Goal: Submit feedback/report problem: Leave review/rating

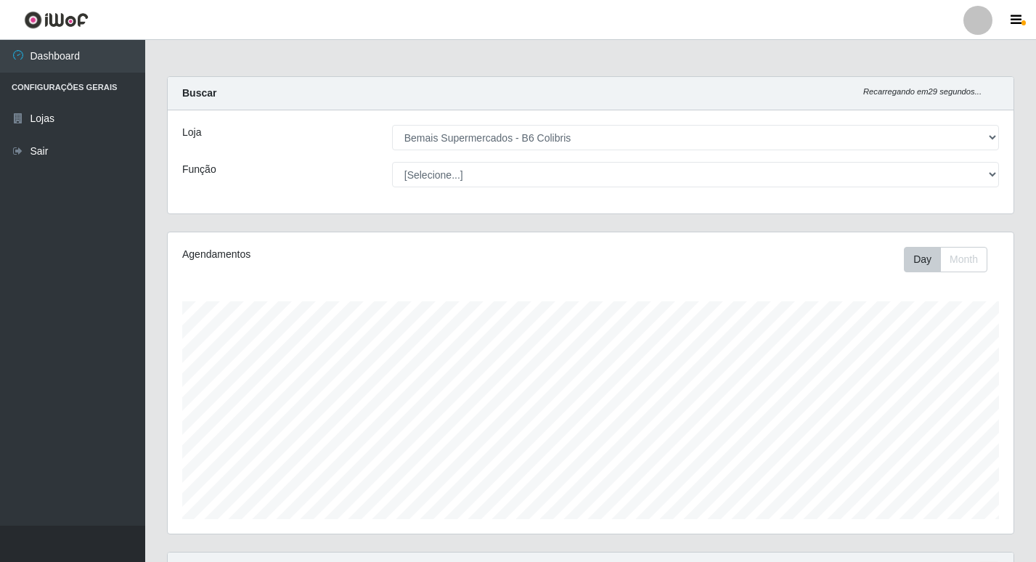
select select "406"
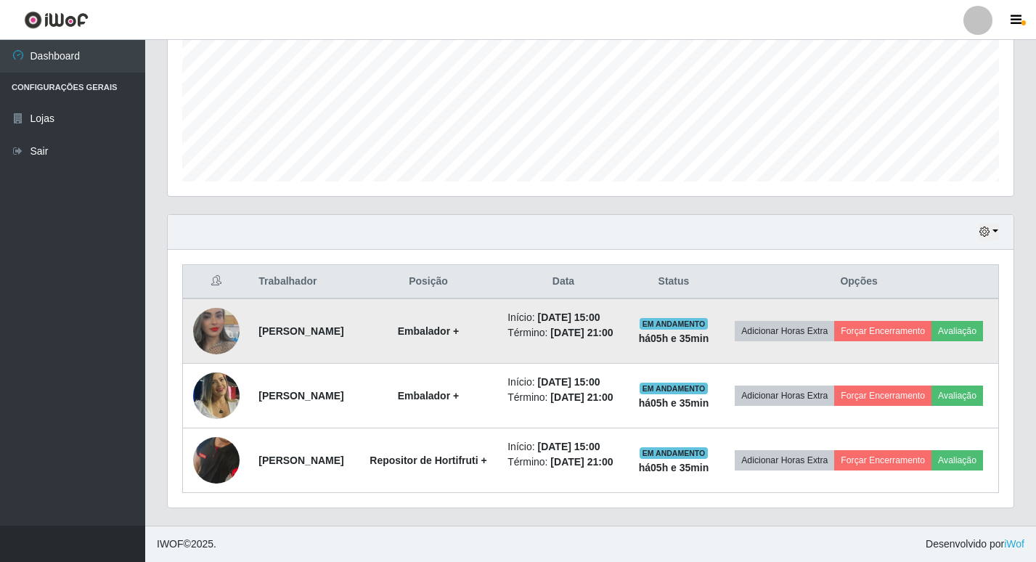
scroll to position [370, 0]
click at [931, 321] on button "Avaliação" at bounding box center [957, 331] width 52 height 20
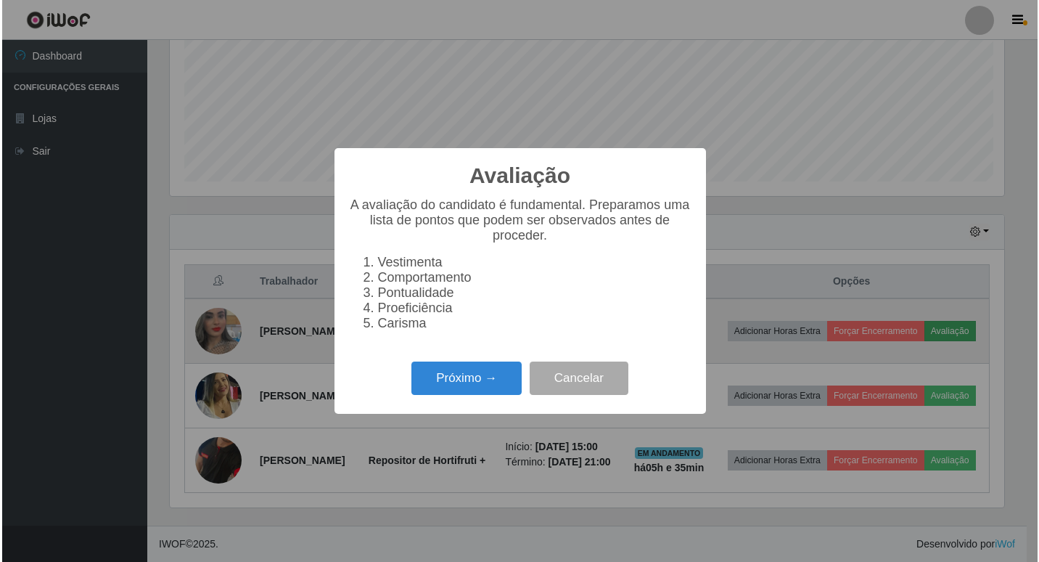
scroll to position [301, 838]
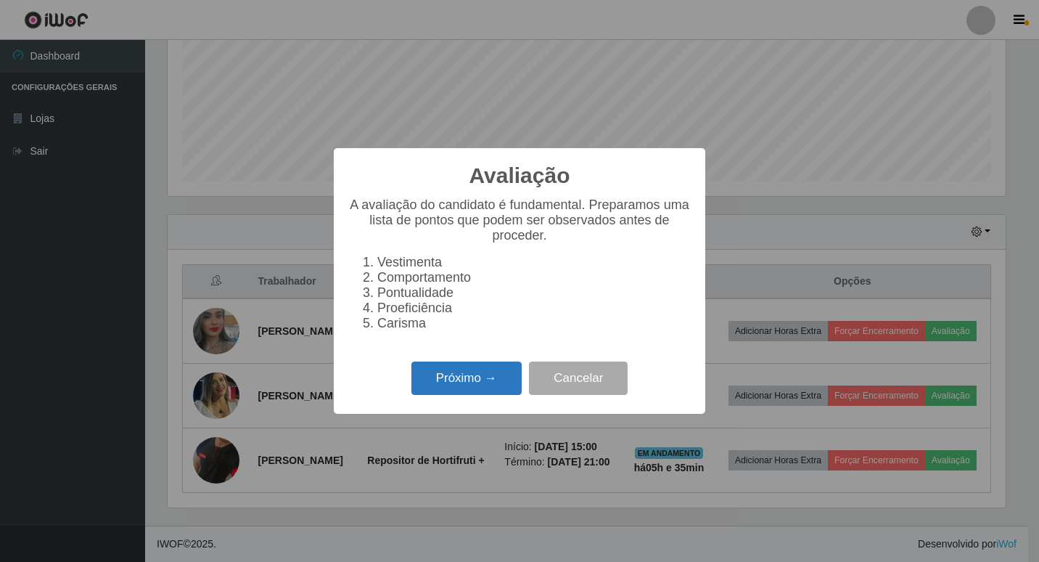
click at [484, 376] on button "Próximo →" at bounding box center [467, 378] width 110 height 34
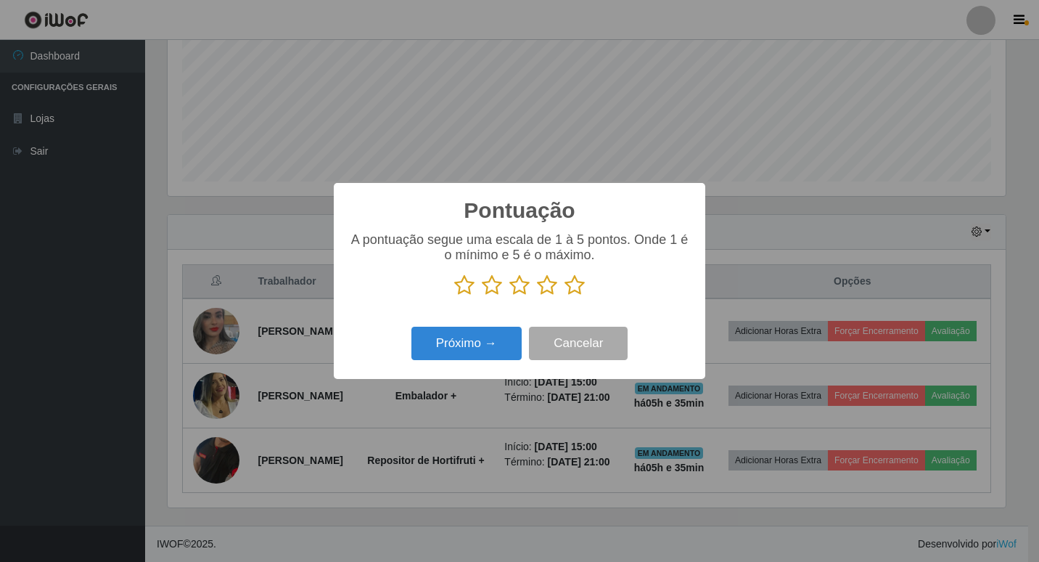
scroll to position [725596, 725059]
click at [574, 289] on icon at bounding box center [575, 285] width 20 height 22
click at [565, 296] on input "radio" at bounding box center [565, 296] width 0 height 0
click at [474, 354] on button "Próximo →" at bounding box center [467, 344] width 110 height 34
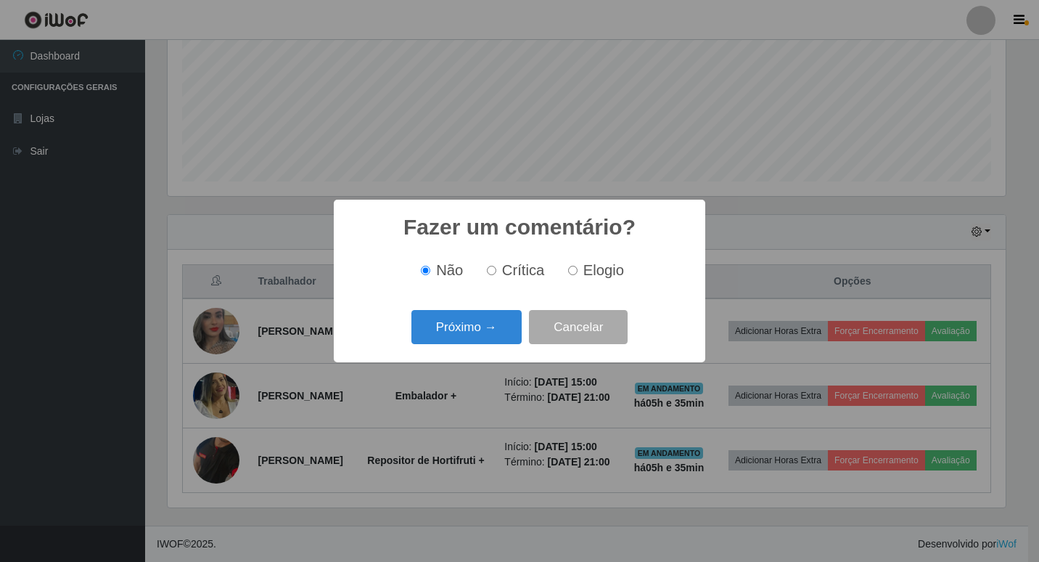
drag, startPoint x: 579, startPoint y: 277, endPoint x: 557, endPoint y: 295, distance: 28.3
click at [579, 277] on label "Elogio" at bounding box center [594, 270] width 62 height 17
click at [578, 275] on input "Elogio" at bounding box center [572, 270] width 9 height 9
radio input "true"
click at [506, 340] on button "Próximo →" at bounding box center [467, 327] width 110 height 34
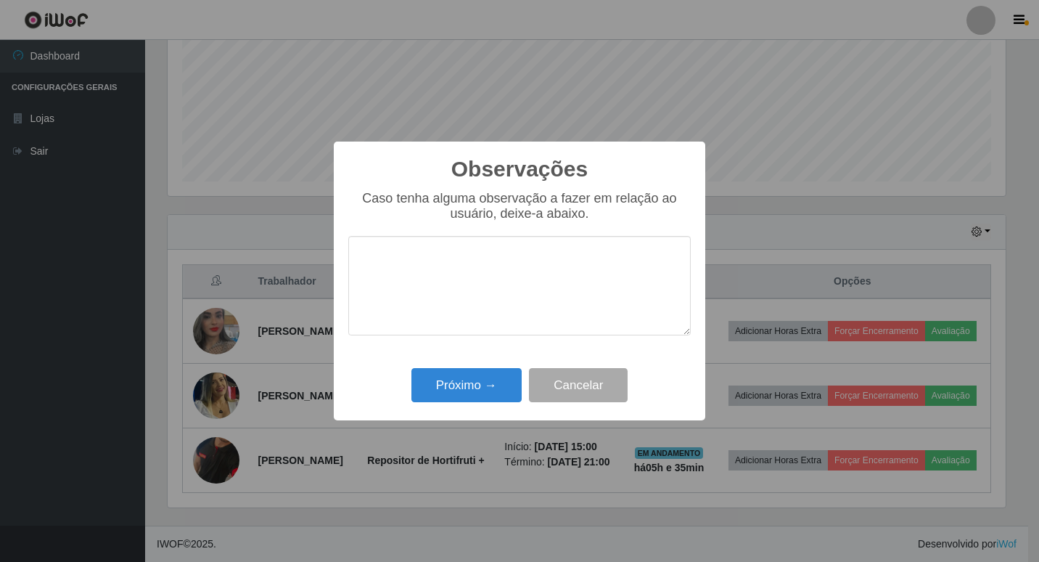
click at [518, 259] on textarea at bounding box center [519, 285] width 343 height 99
drag, startPoint x: 376, startPoint y: 259, endPoint x: 578, endPoint y: 259, distance: 201.8
click at [578, 259] on textarea "EXCELENTE PROFISSIONAL." at bounding box center [519, 285] width 343 height 99
type textarea "c"
drag, startPoint x: 354, startPoint y: 254, endPoint x: 577, endPoint y: 253, distance: 222.9
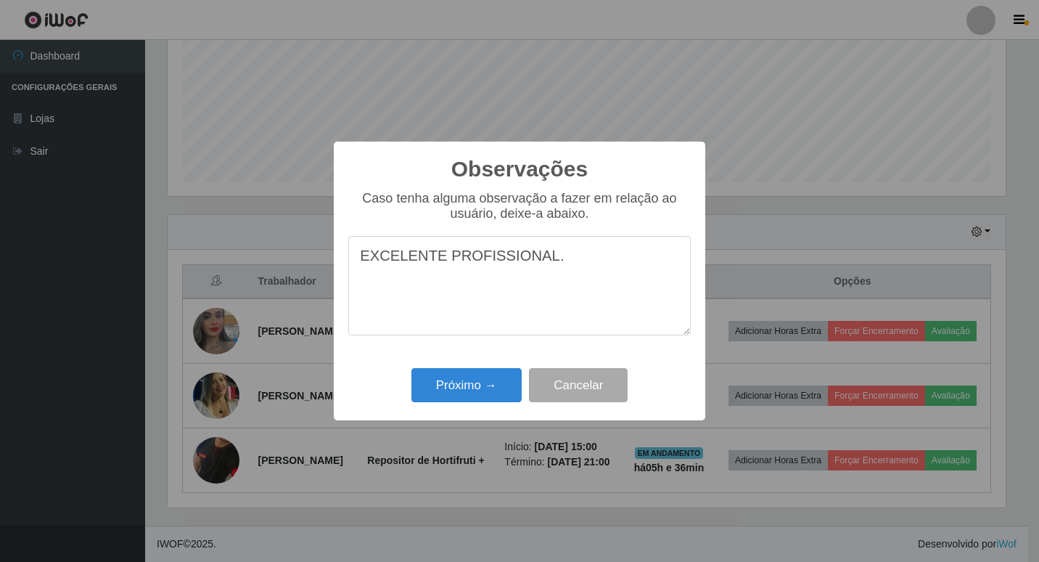
click at [579, 254] on textarea "EXCELENTE PROFISSIONAL." at bounding box center [519, 285] width 343 height 99
type textarea "EXCELENTE PROFISSIONAL."
click at [473, 386] on button "Próximo →" at bounding box center [467, 385] width 110 height 34
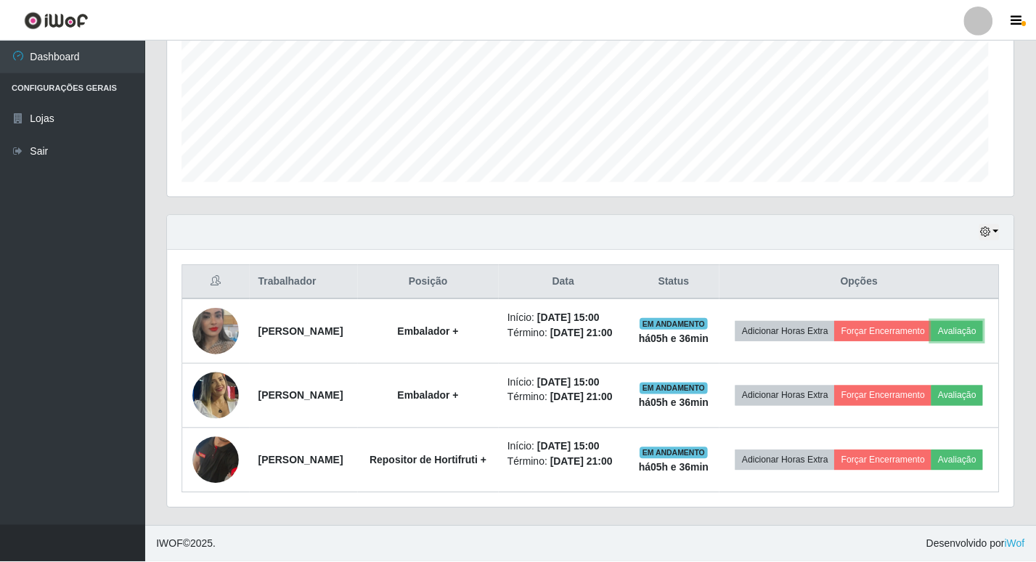
scroll to position [301, 846]
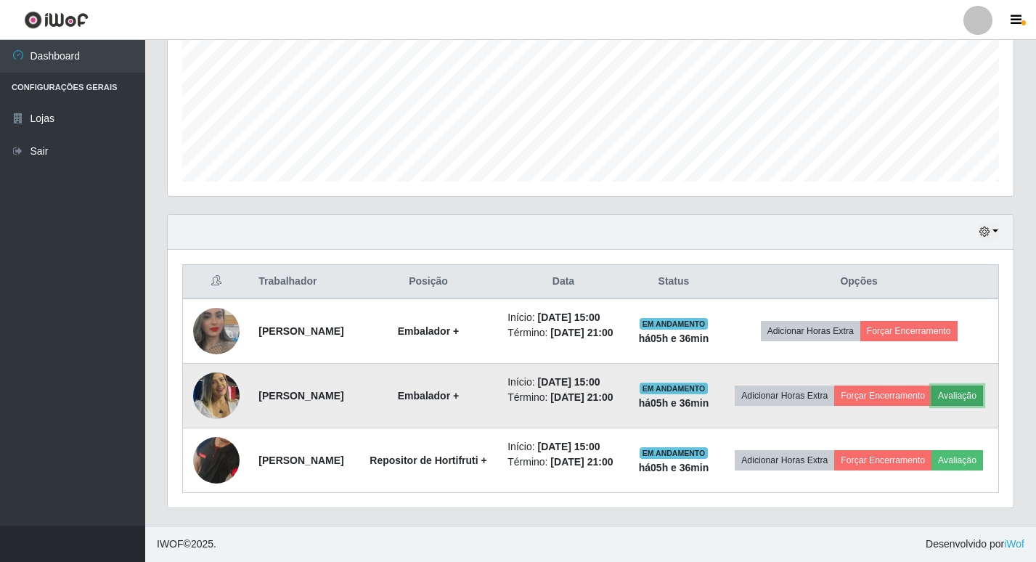
click at [931, 392] on button "Avaliação" at bounding box center [957, 395] width 52 height 20
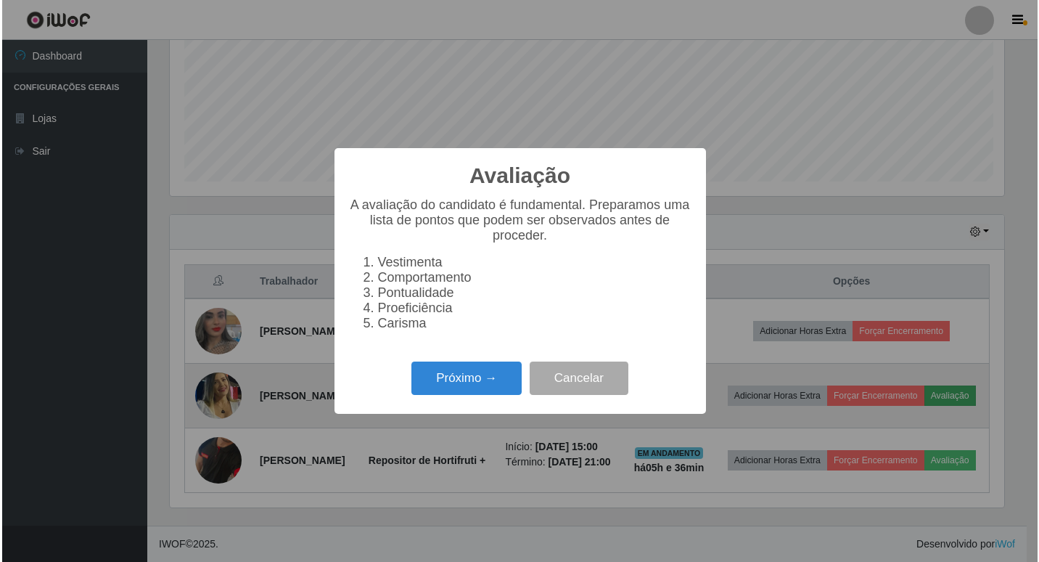
scroll to position [301, 838]
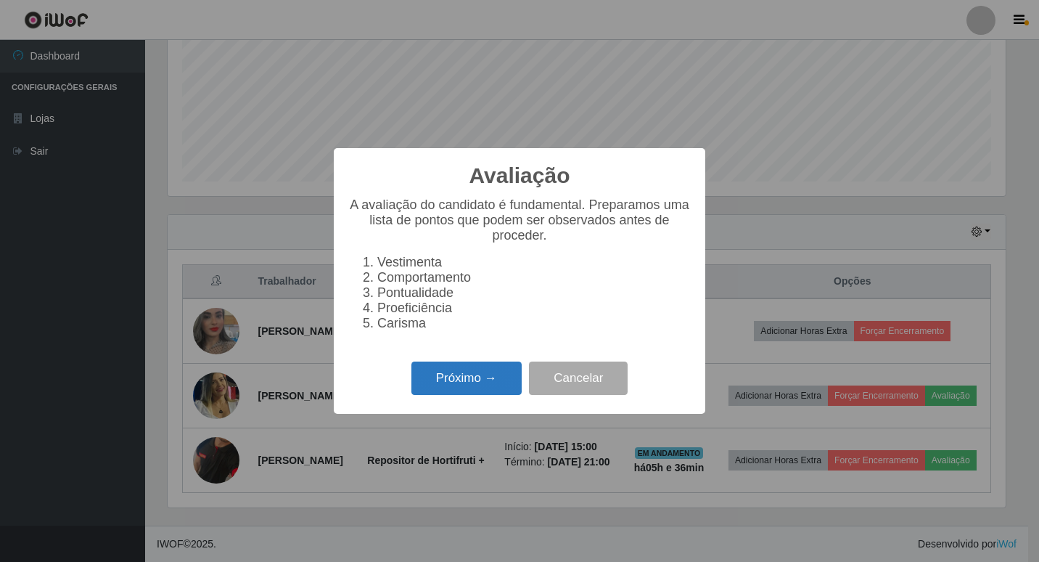
click at [454, 380] on button "Próximo →" at bounding box center [467, 378] width 110 height 34
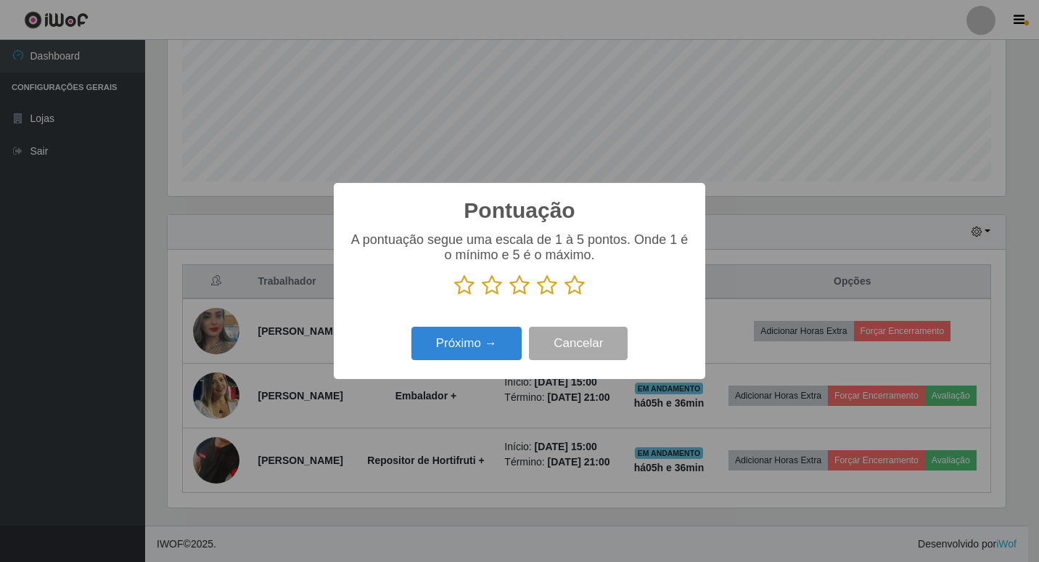
scroll to position [725596, 725059]
click at [571, 287] on icon at bounding box center [575, 285] width 20 height 22
click at [565, 296] on input "radio" at bounding box center [565, 296] width 0 height 0
click at [479, 343] on button "Próximo →" at bounding box center [467, 344] width 110 height 34
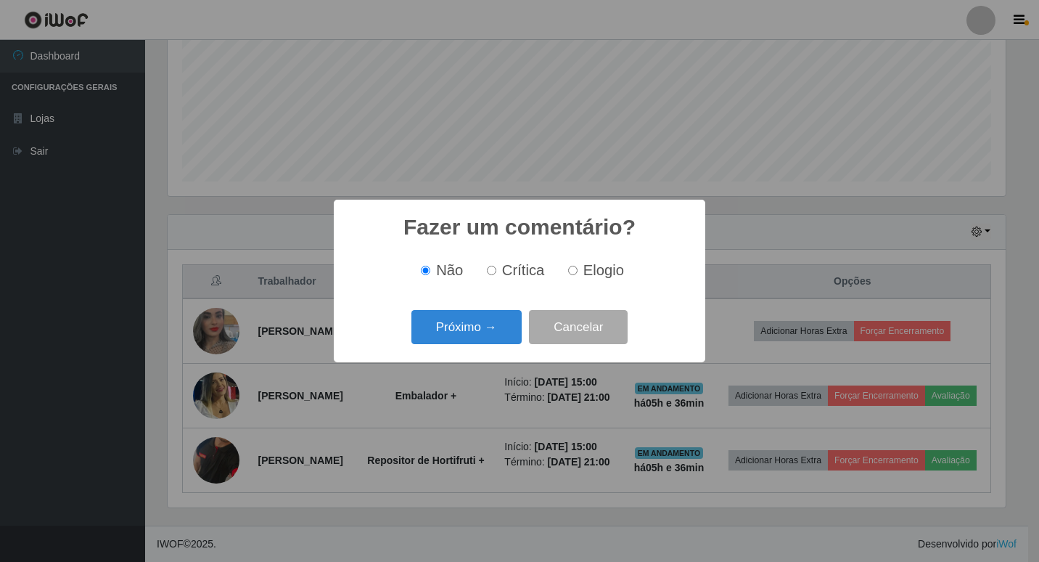
click at [605, 263] on span "Elogio" at bounding box center [604, 270] width 41 height 16
click at [578, 266] on input "Elogio" at bounding box center [572, 270] width 9 height 9
radio input "true"
click at [479, 322] on button "Próximo →" at bounding box center [467, 327] width 110 height 34
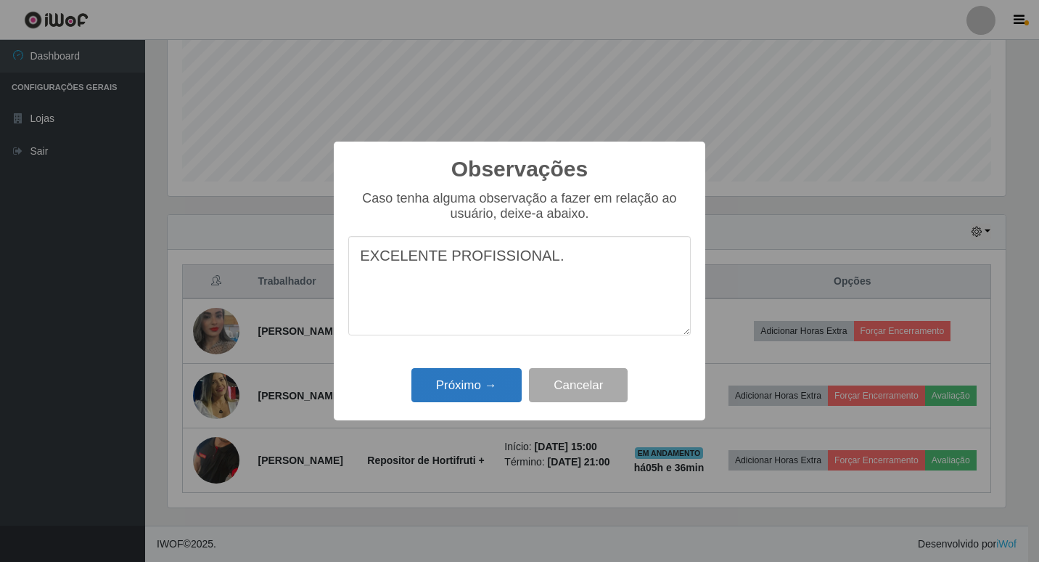
type textarea "EXCELENTE PROFISSIONAL."
click at [497, 387] on button "Próximo →" at bounding box center [467, 385] width 110 height 34
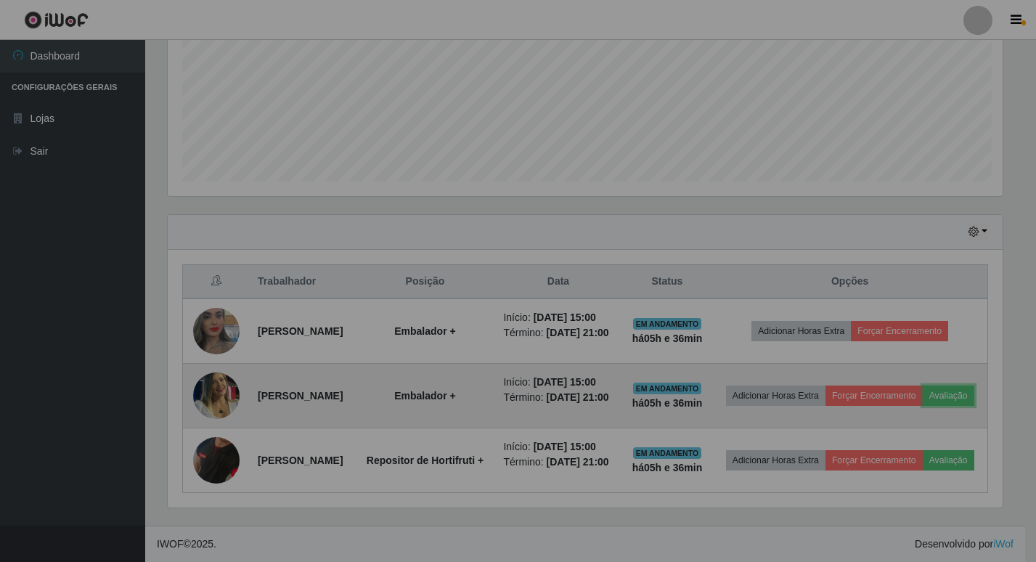
scroll to position [301, 846]
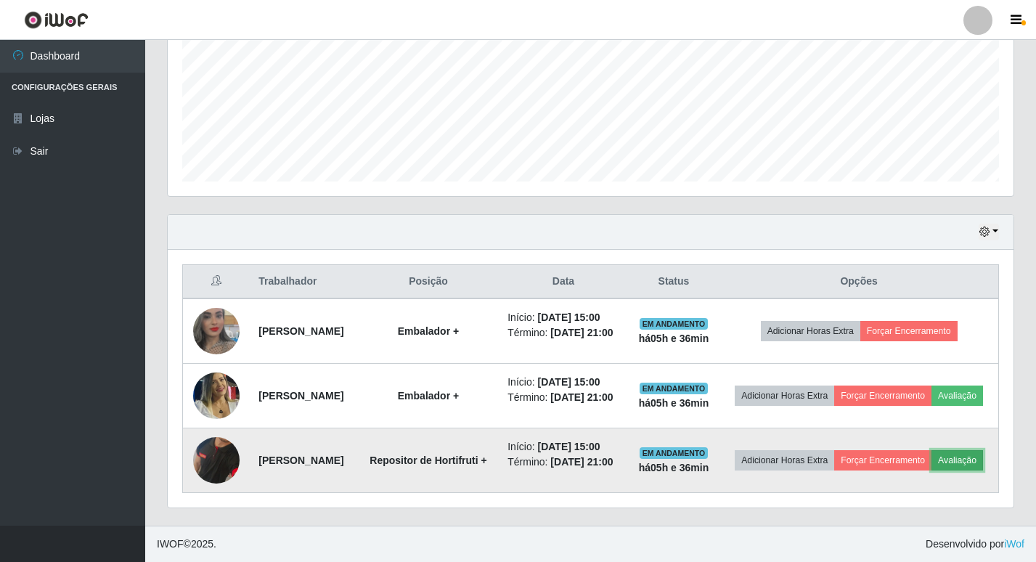
click at [931, 465] on button "Avaliação" at bounding box center [957, 460] width 52 height 20
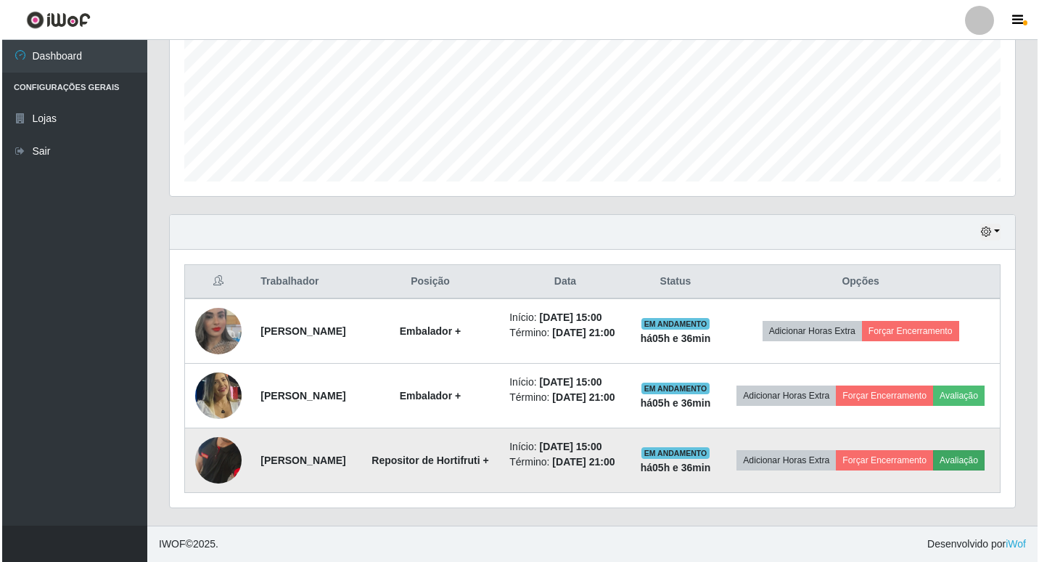
scroll to position [301, 838]
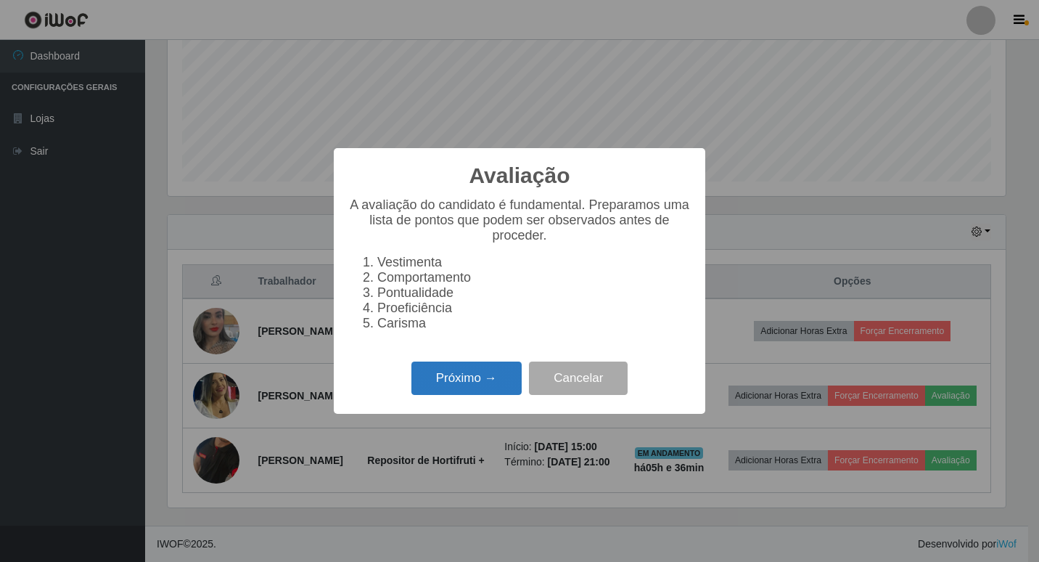
click at [478, 369] on div "Próximo → Cancelar" at bounding box center [519, 377] width 343 height 41
click at [478, 371] on button "Próximo →" at bounding box center [467, 378] width 110 height 34
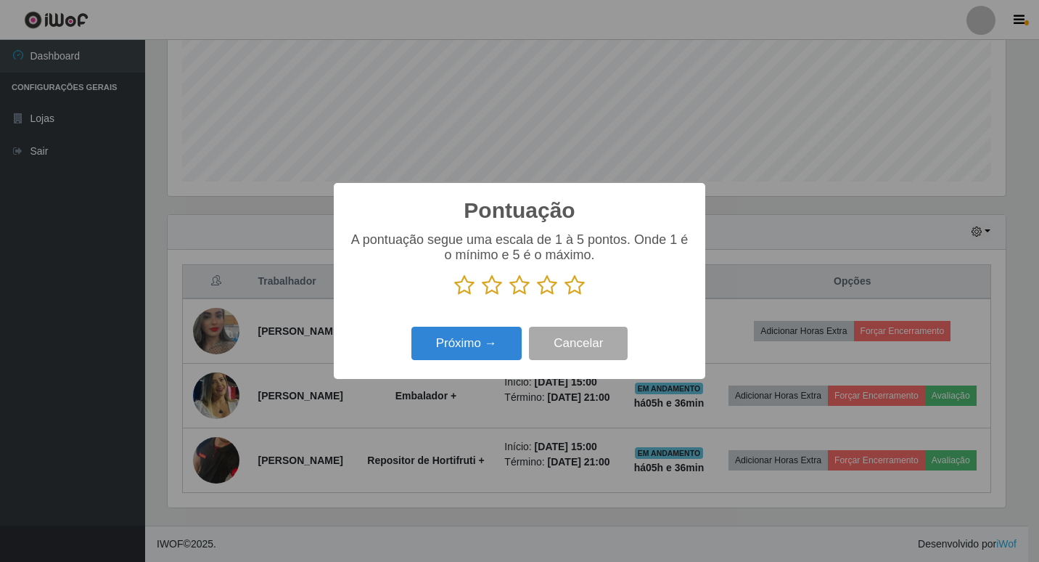
click at [574, 286] on icon at bounding box center [575, 285] width 20 height 22
click at [565, 296] on input "radio" at bounding box center [565, 296] width 0 height 0
click at [499, 348] on button "Próximo →" at bounding box center [467, 344] width 110 height 34
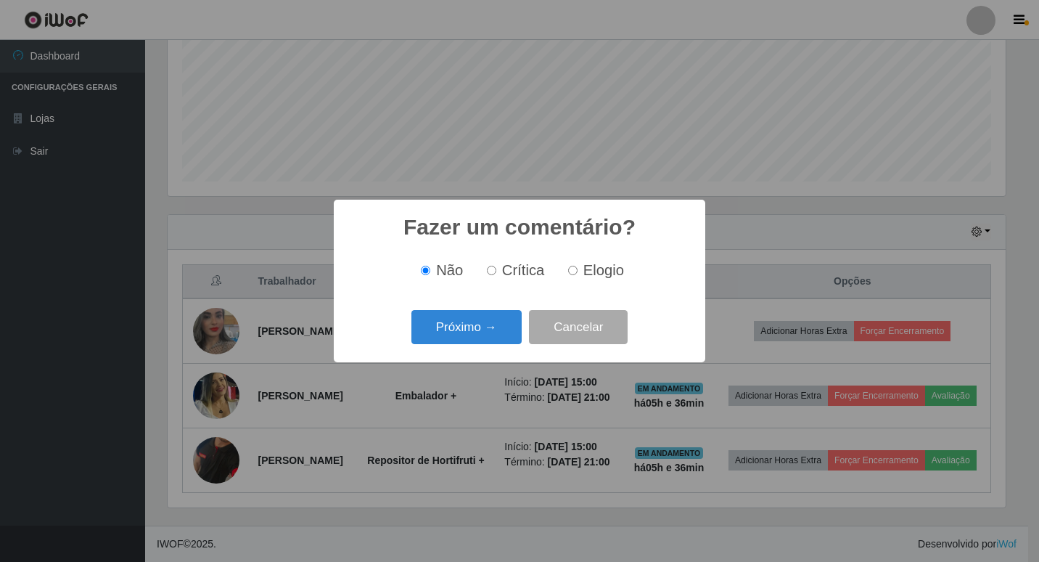
click at [543, 273] on span "Crítica" at bounding box center [523, 270] width 43 height 16
click at [497, 273] on input "Crítica" at bounding box center [491, 270] width 9 height 9
radio input "true"
click at [571, 271] on input "Elogio" at bounding box center [572, 270] width 9 height 9
radio input "true"
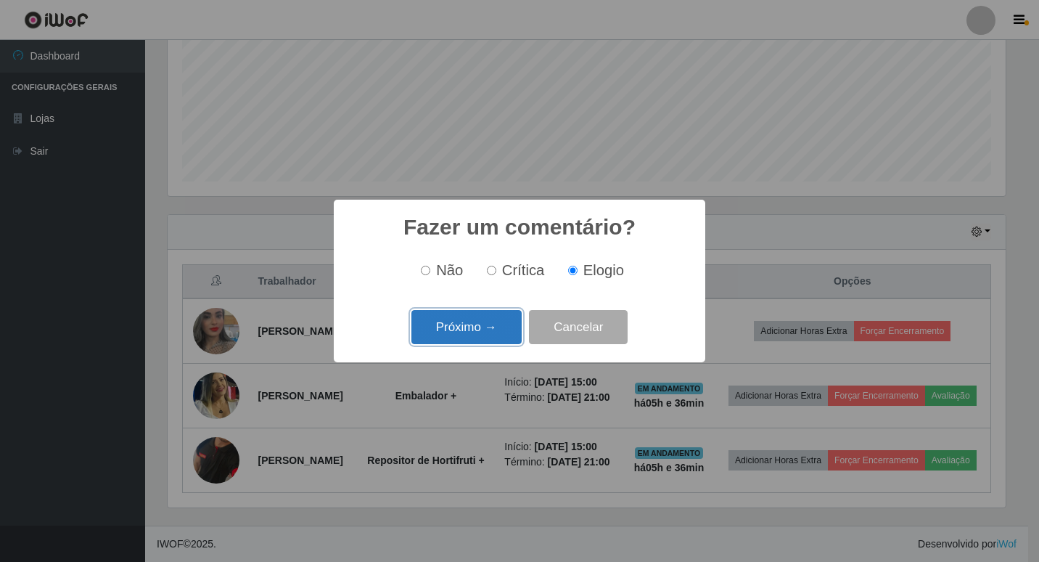
click at [497, 331] on button "Próximo →" at bounding box center [467, 327] width 110 height 34
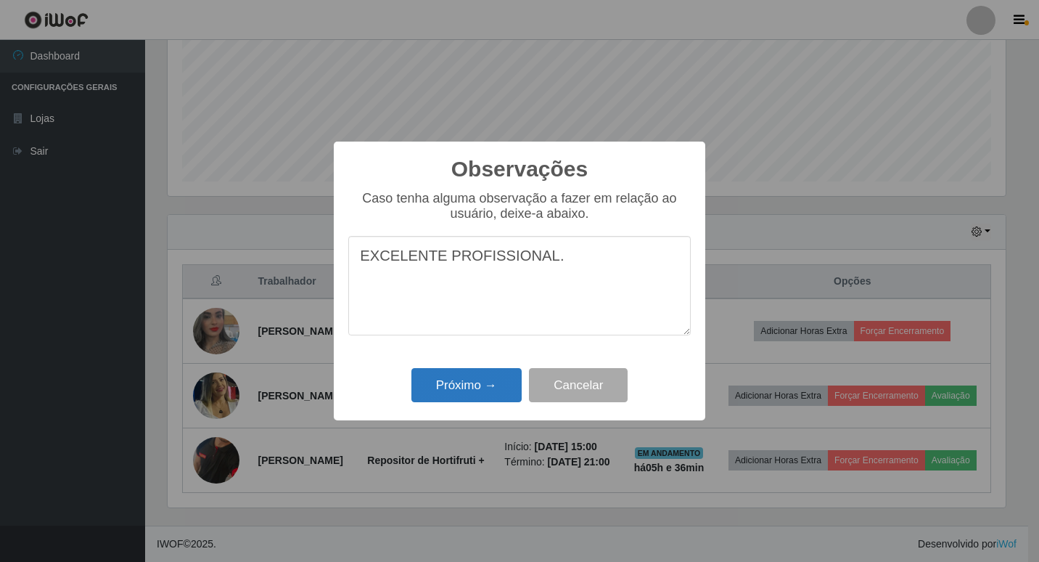
type textarea "EXCELENTE PROFISSIONAL."
click at [475, 383] on button "Próximo →" at bounding box center [467, 385] width 110 height 34
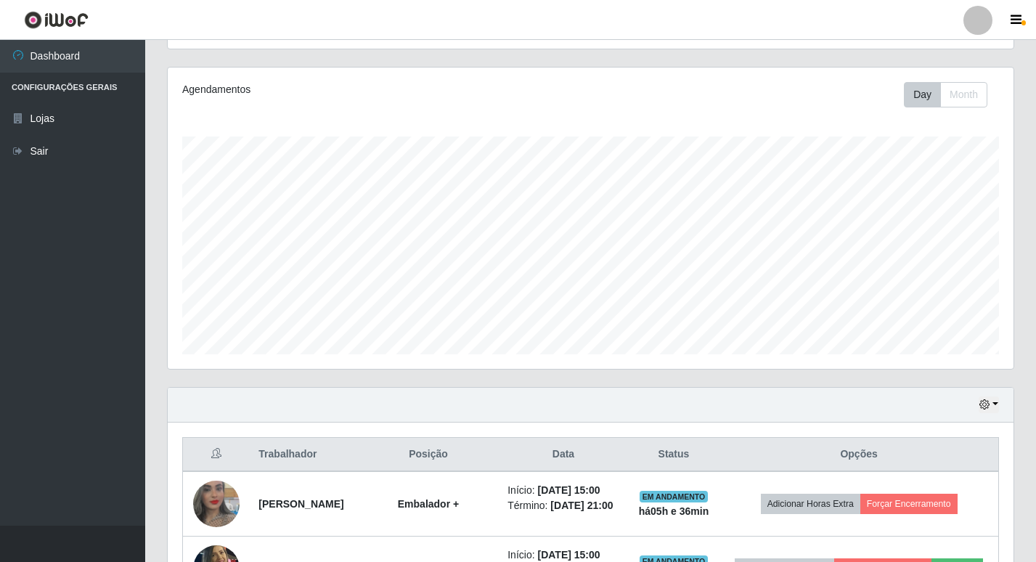
scroll to position [152, 0]
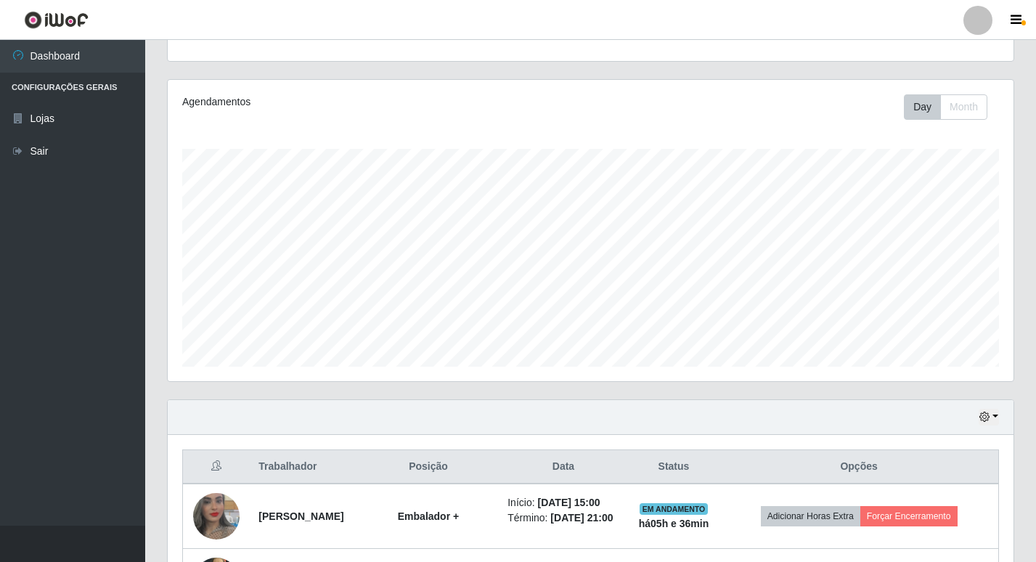
click at [976, 22] on div at bounding box center [977, 20] width 29 height 29
click at [954, 48] on button "Perfil" at bounding box center [949, 52] width 131 height 30
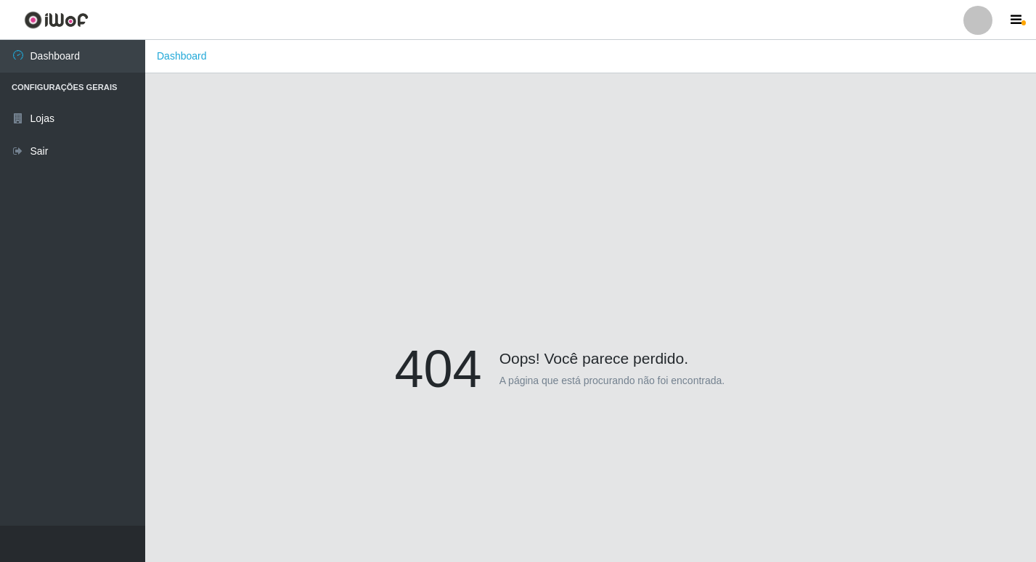
click at [52, 22] on img at bounding box center [56, 20] width 65 height 18
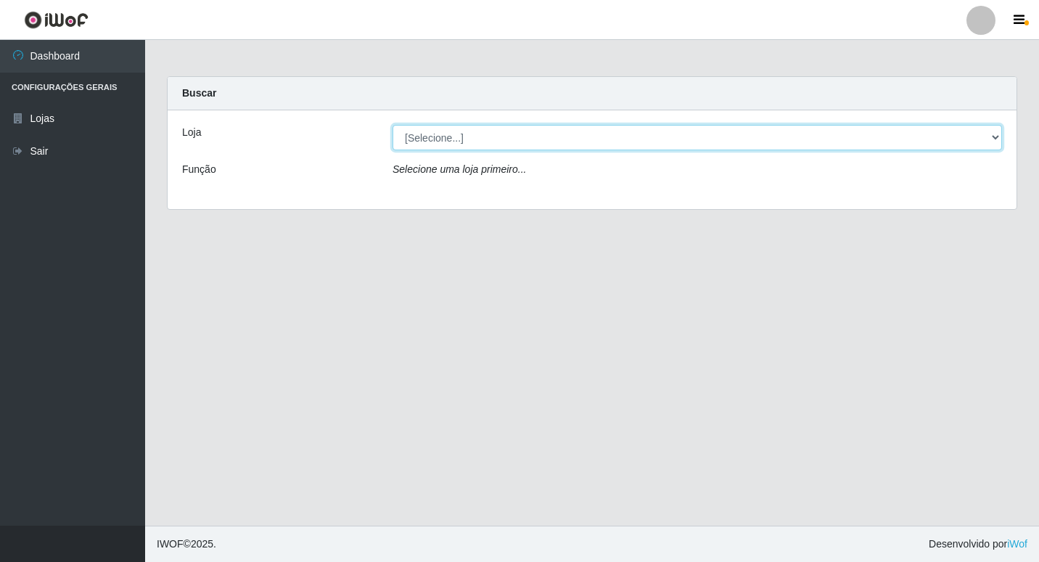
click at [992, 136] on select "[Selecione...] Bemais Supermercados - B6 Colibris" at bounding box center [698, 137] width 610 height 25
select select "406"
click at [393, 125] on select "[Selecione...] Bemais Supermercados - B6 Colibris" at bounding box center [698, 137] width 610 height 25
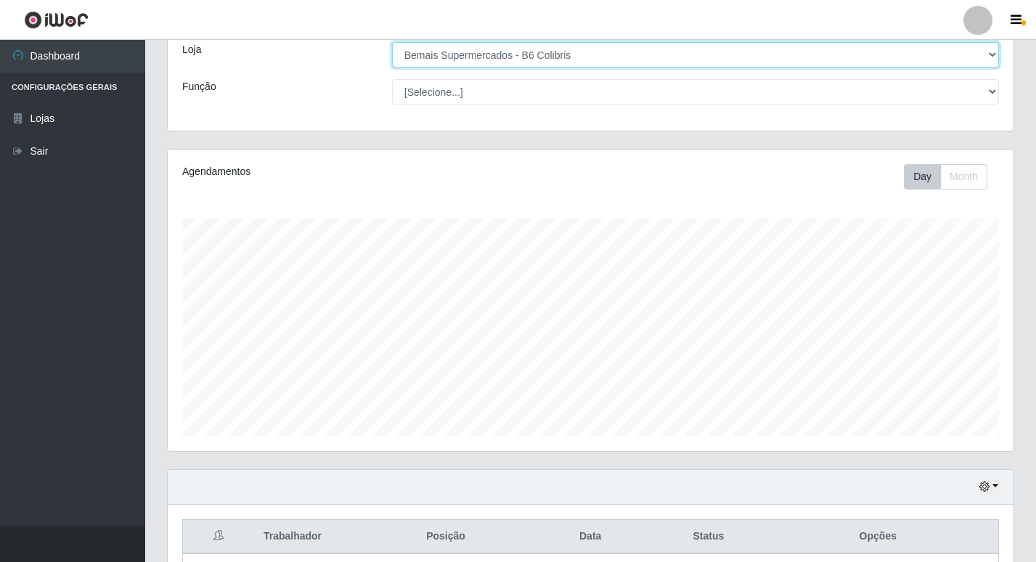
scroll to position [80, 0]
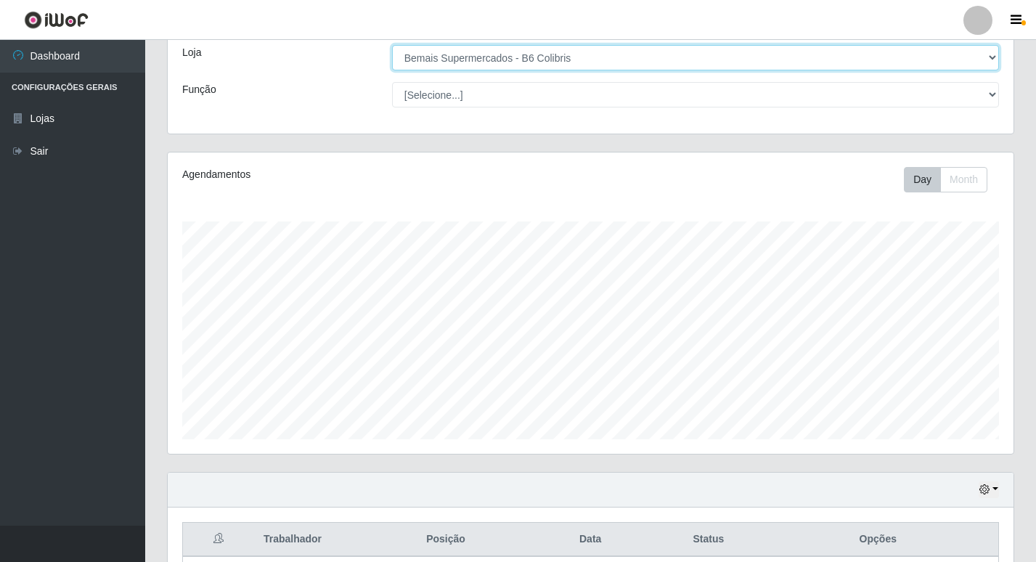
click at [641, 57] on select "[Selecione...] Bemais Supermercados - B6 Colibris" at bounding box center [695, 57] width 607 height 25
click at [392, 45] on select "[Selecione...] Bemais Supermercados - B6 Colibris" at bounding box center [695, 57] width 607 height 25
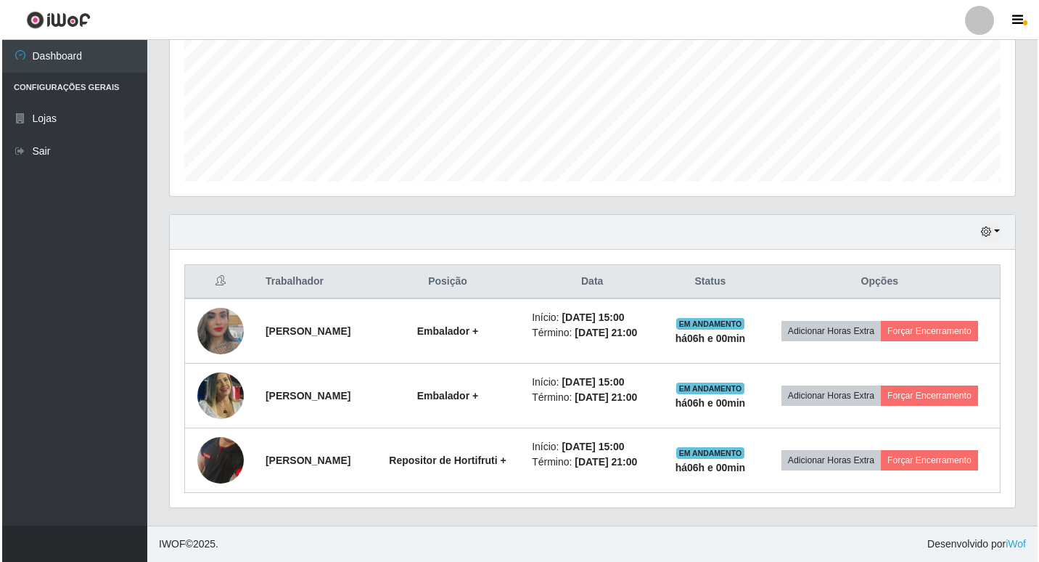
scroll to position [370, 0]
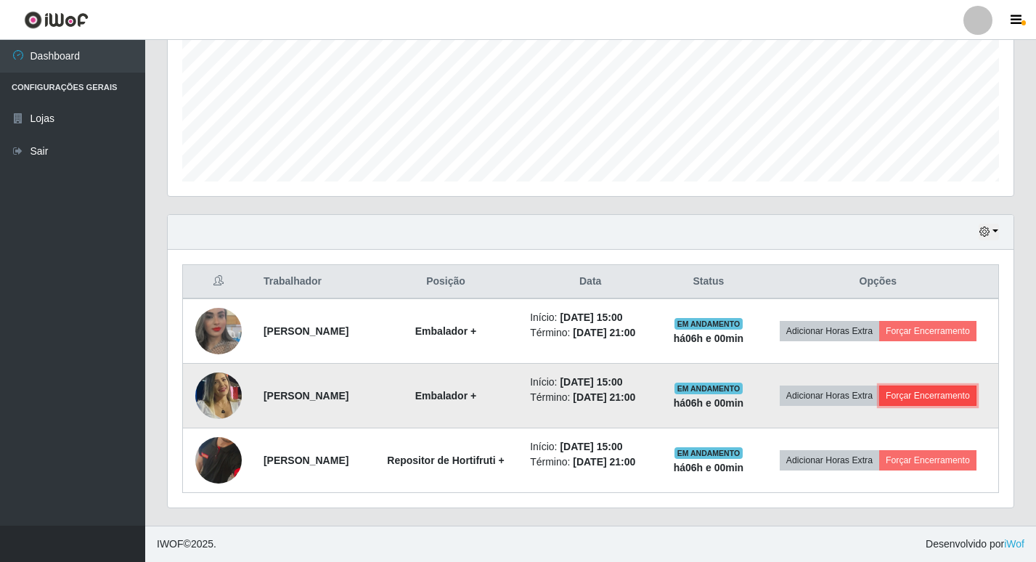
click at [879, 385] on button "Forçar Encerramento" at bounding box center [927, 395] width 97 height 20
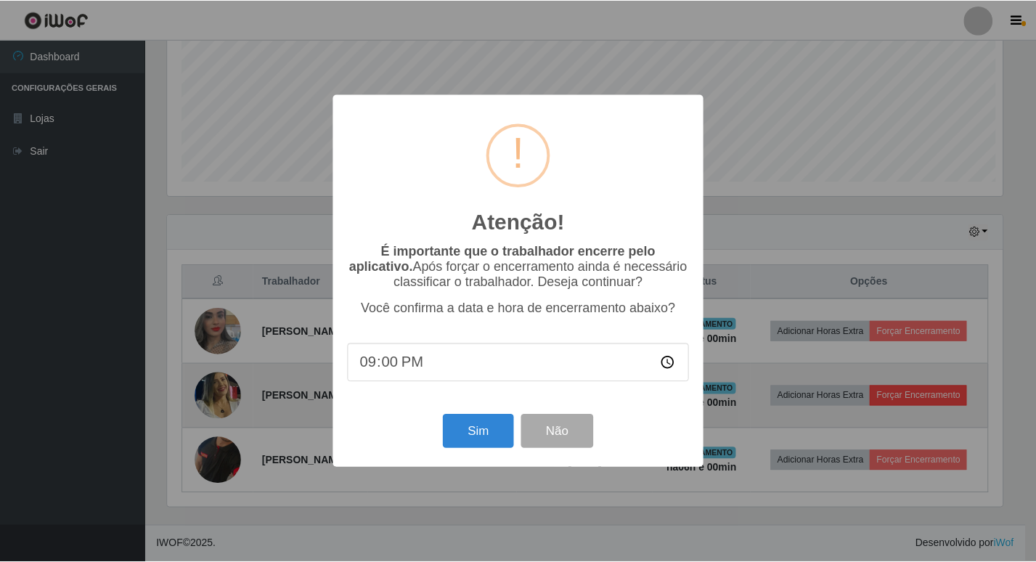
scroll to position [301, 838]
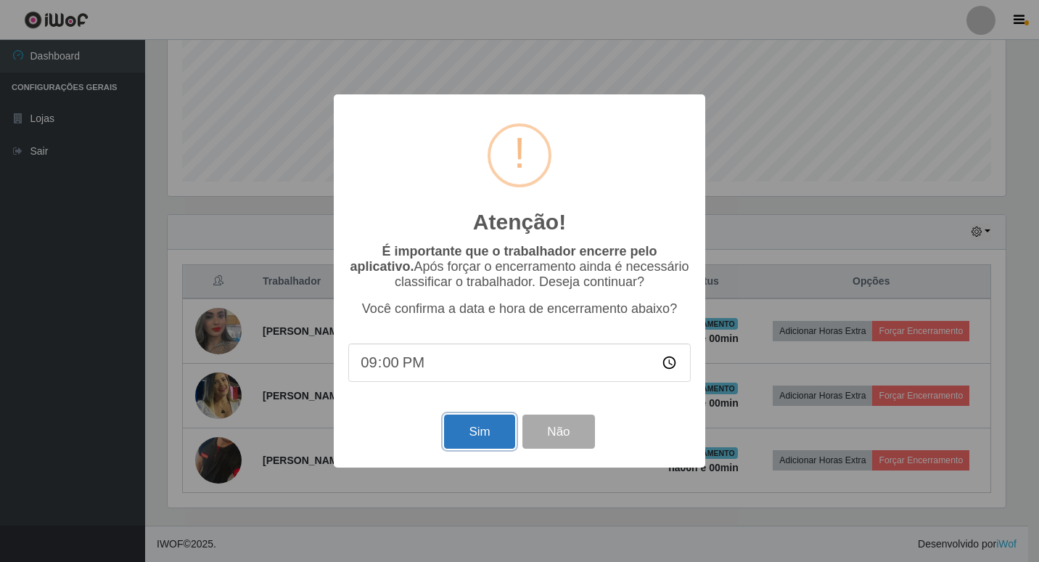
click at [478, 443] on button "Sim" at bounding box center [479, 431] width 70 height 34
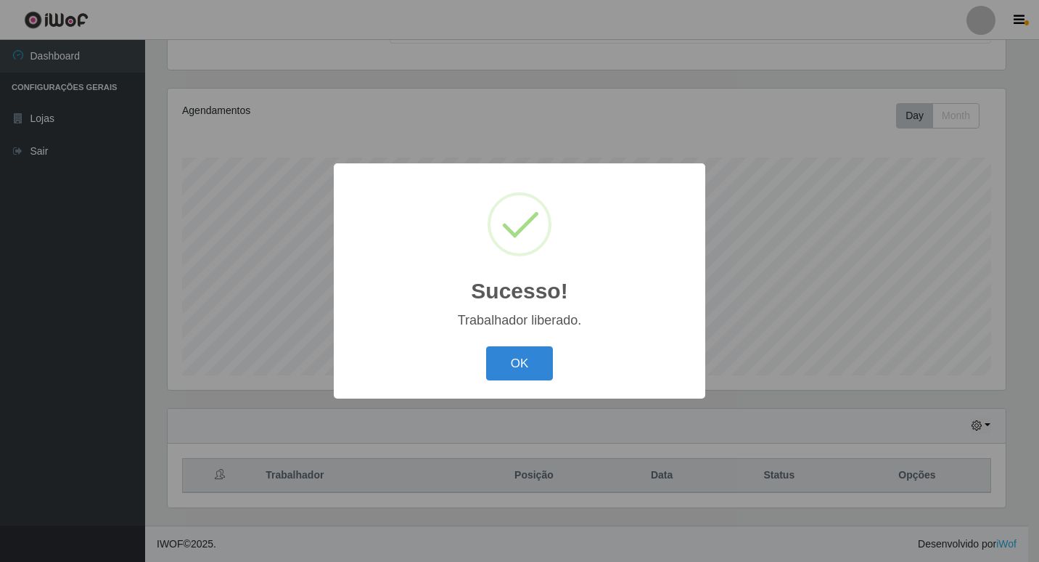
click at [870, 309] on div "Sucesso! × Trabalhador liberado. OK Cancel" at bounding box center [519, 281] width 1039 height 562
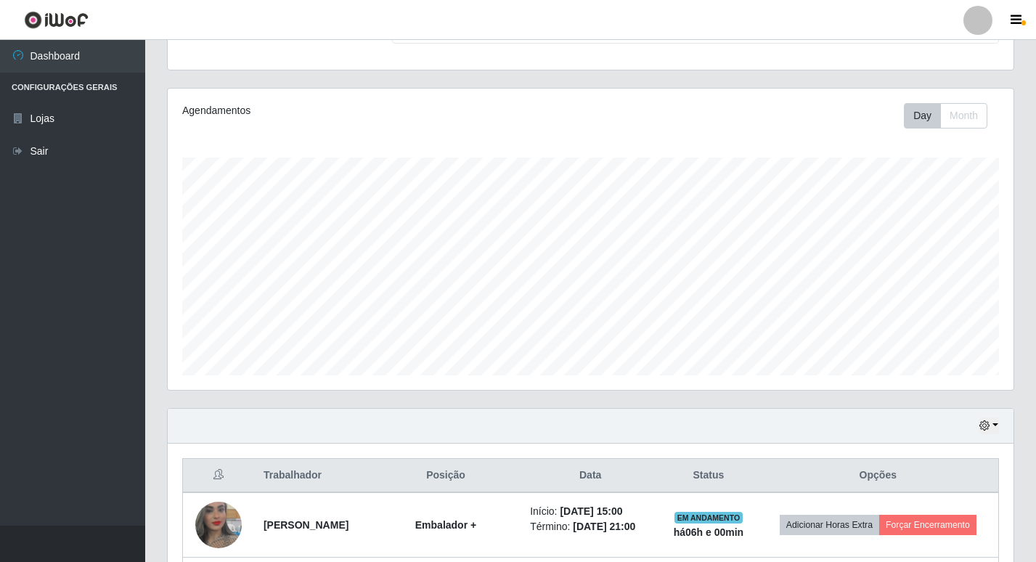
scroll to position [273, 0]
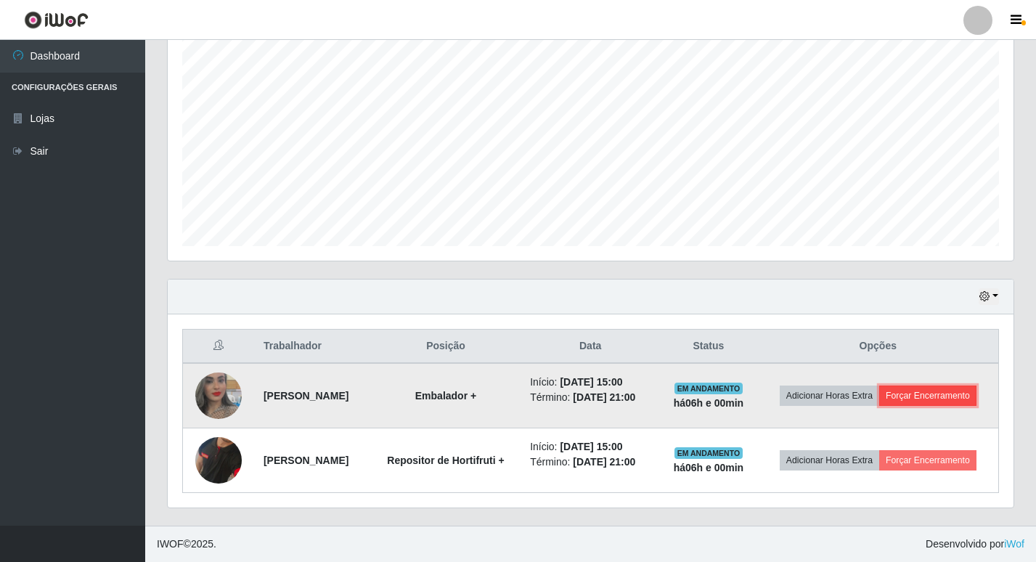
click at [976, 394] on button "Forçar Encerramento" at bounding box center [927, 395] width 97 height 20
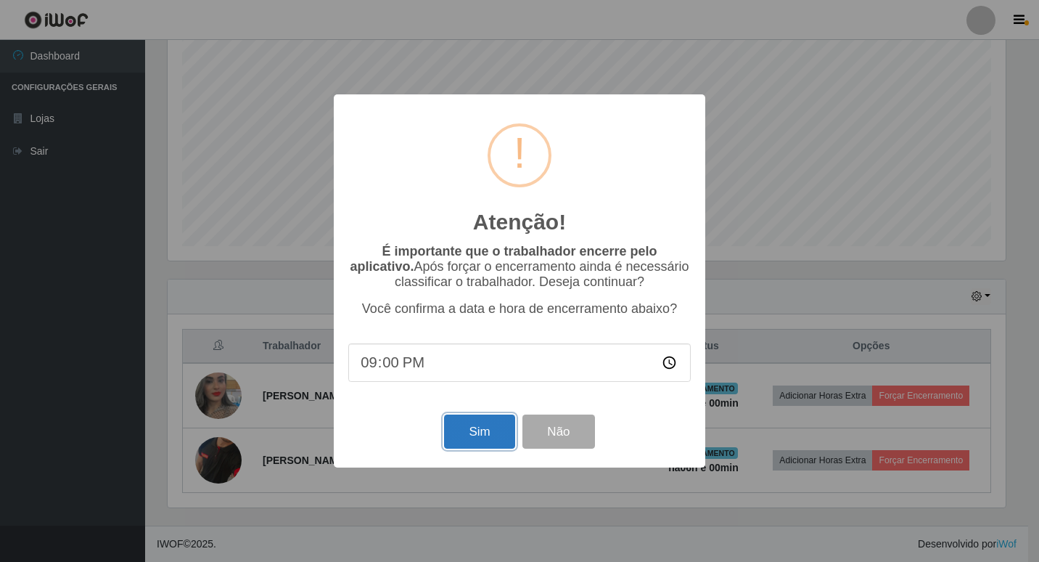
click at [488, 449] on button "Sim" at bounding box center [479, 431] width 70 height 34
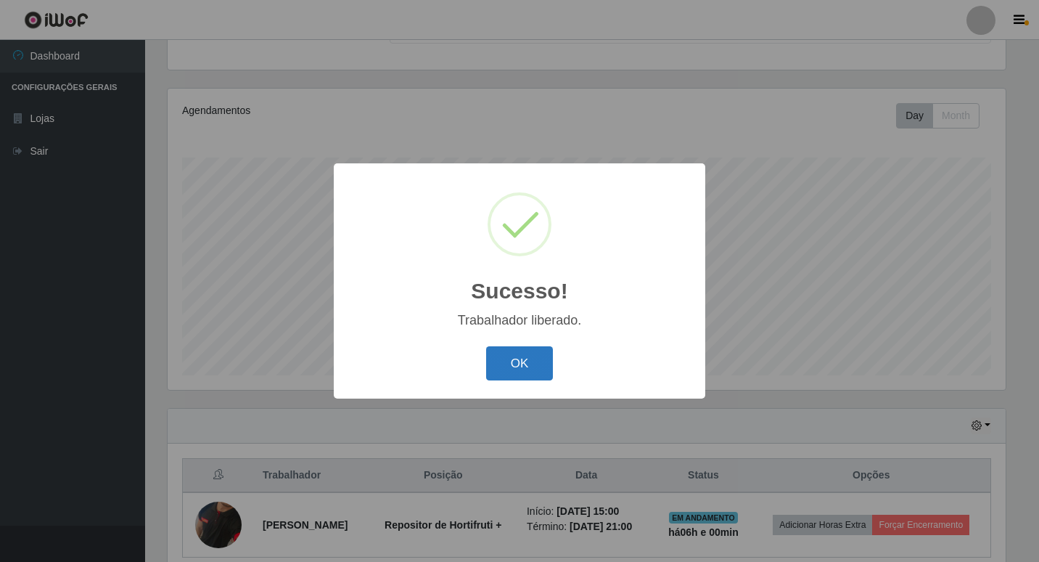
click at [516, 354] on button "OK" at bounding box center [520, 363] width 68 height 34
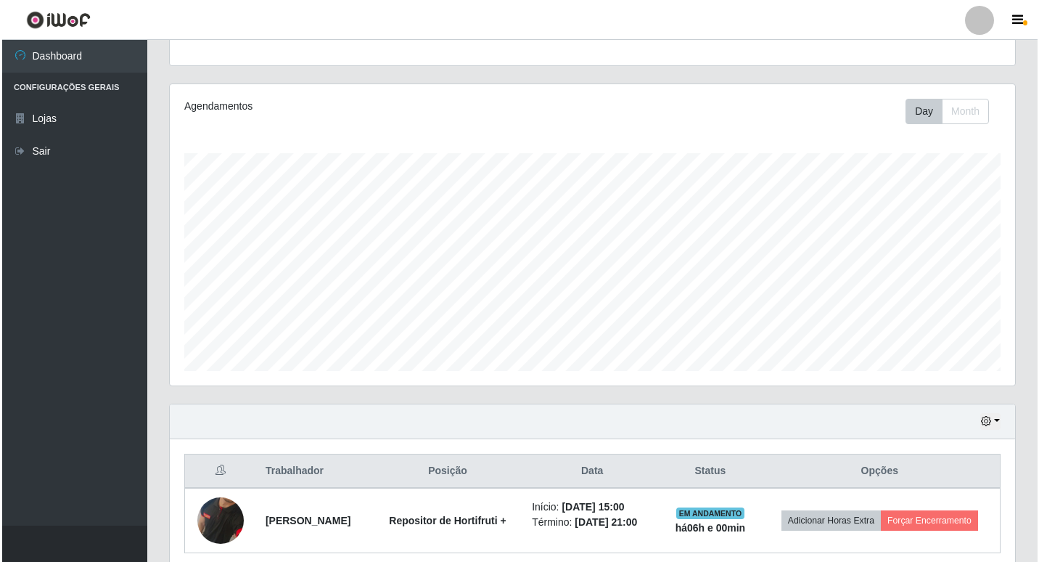
scroll to position [208, 0]
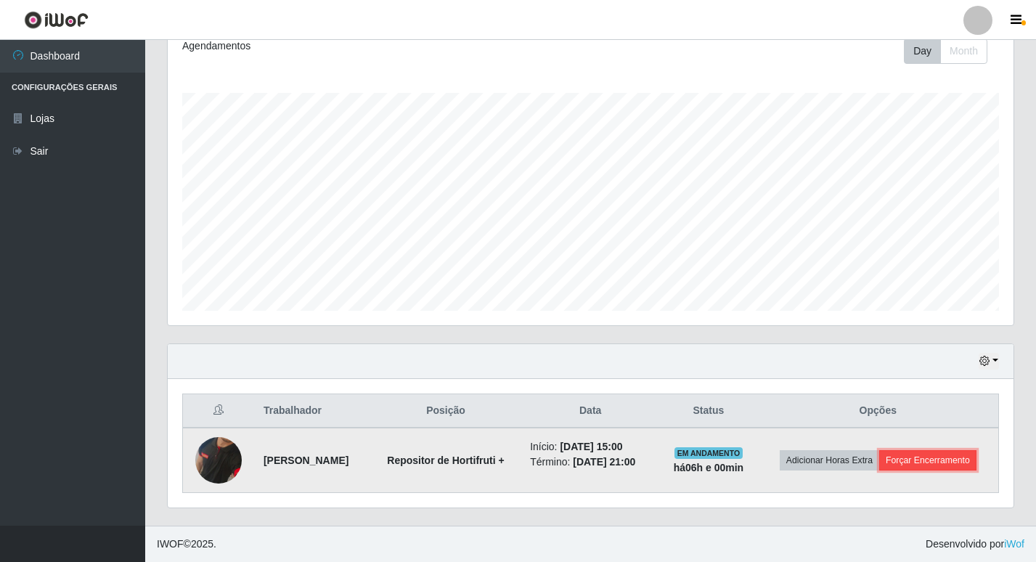
drag, startPoint x: 919, startPoint y: 465, endPoint x: 920, endPoint y: 457, distance: 7.3
click at [920, 457] on button "Forçar Encerramento" at bounding box center [927, 460] width 97 height 20
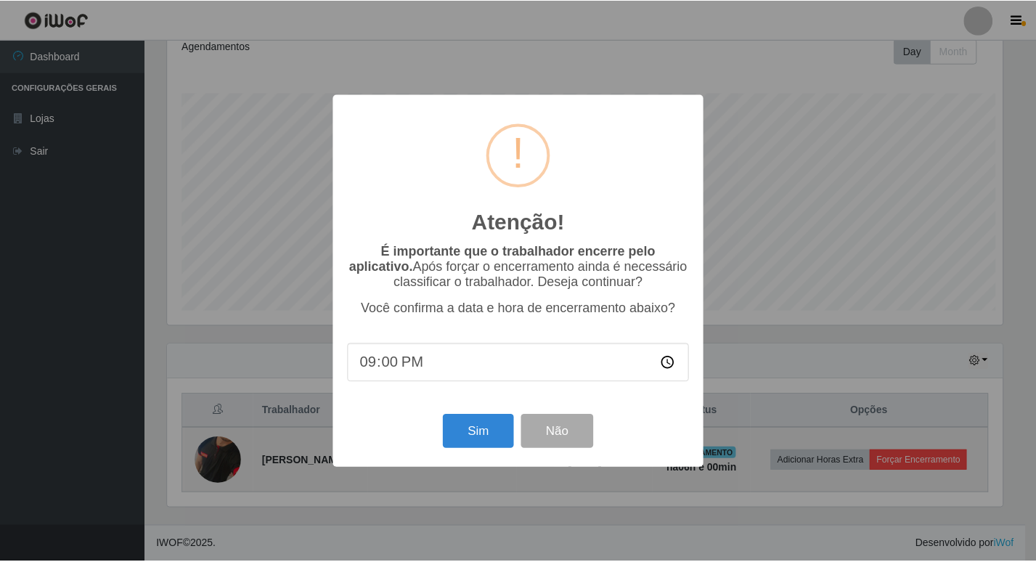
scroll to position [301, 838]
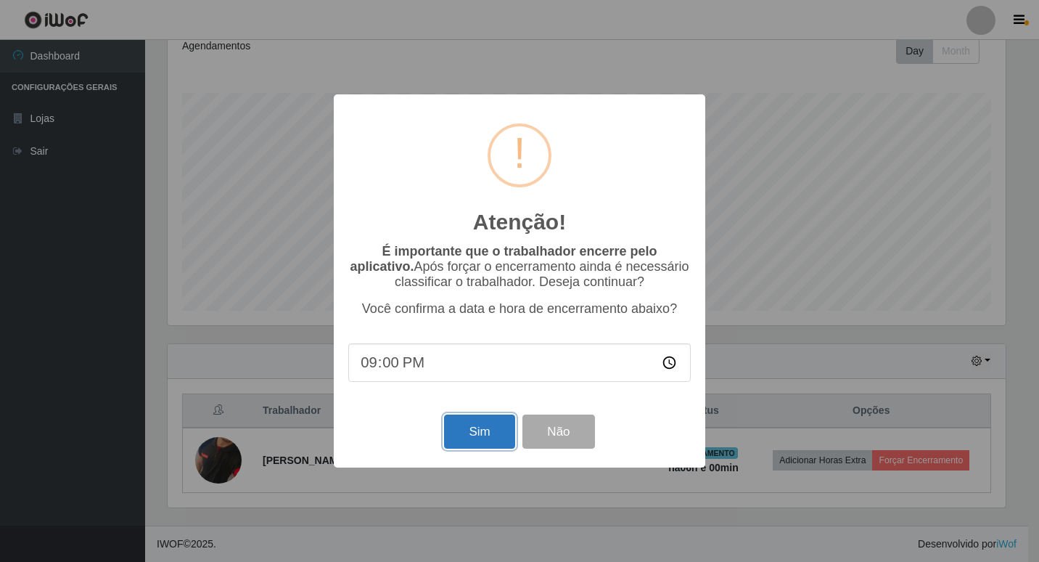
click at [478, 433] on button "Sim" at bounding box center [479, 431] width 70 height 34
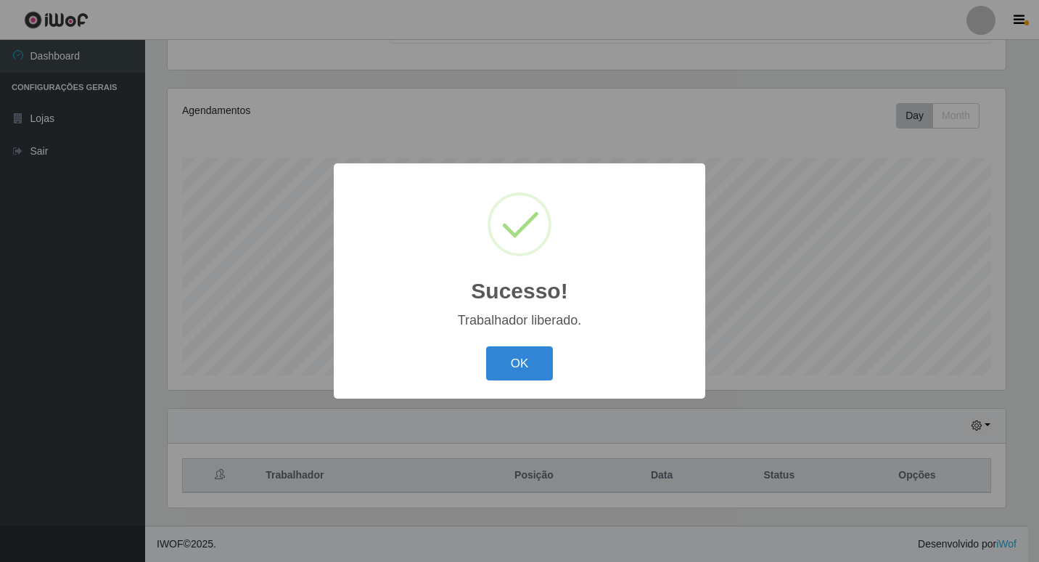
click at [486, 346] on button "OK" at bounding box center [520, 363] width 68 height 34
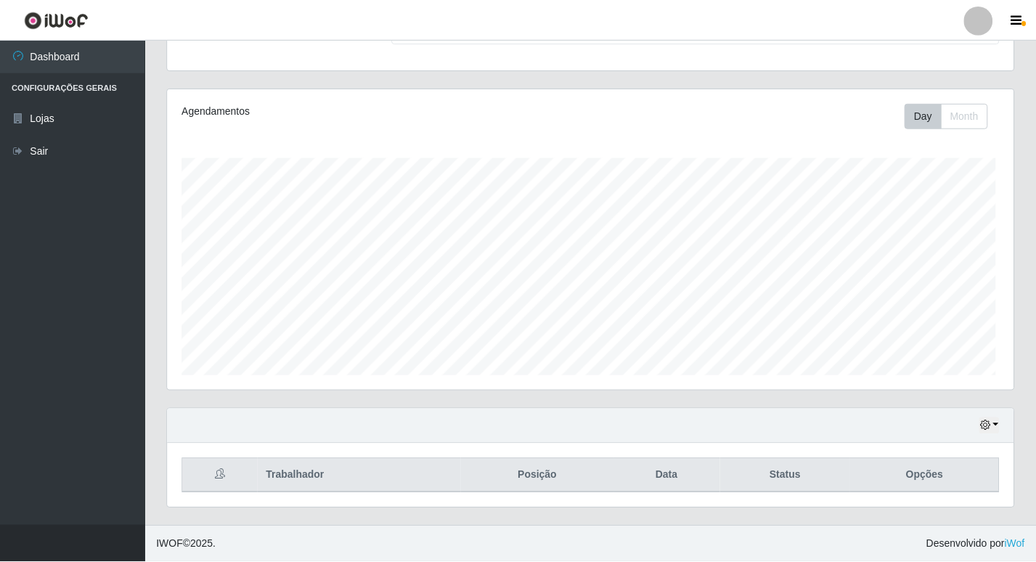
scroll to position [301, 846]
